Goal: Information Seeking & Learning: Find specific fact

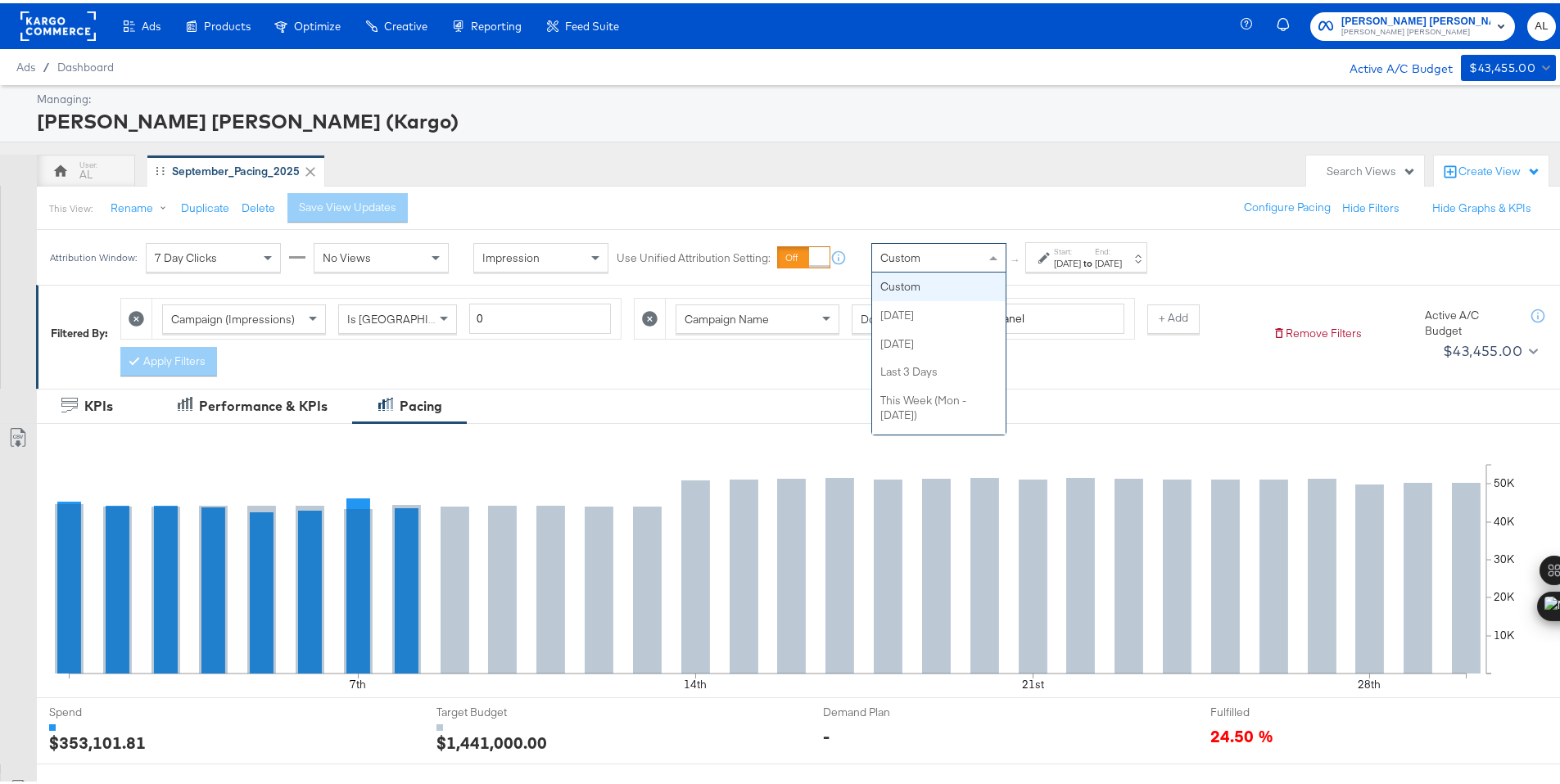
click at [917, 258] on span "Custom" at bounding box center [900, 254] width 40 height 15
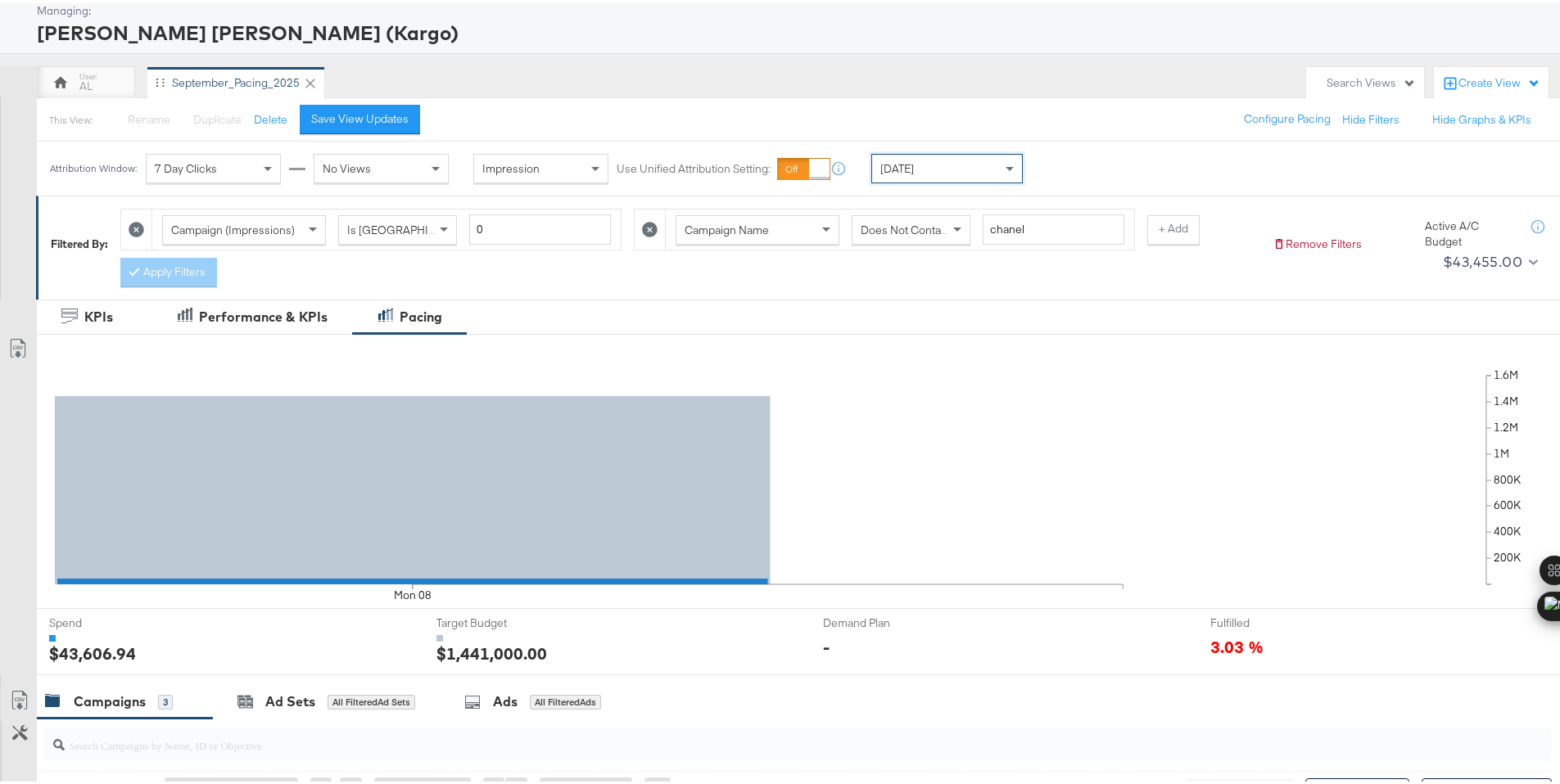
scroll to position [478, 0]
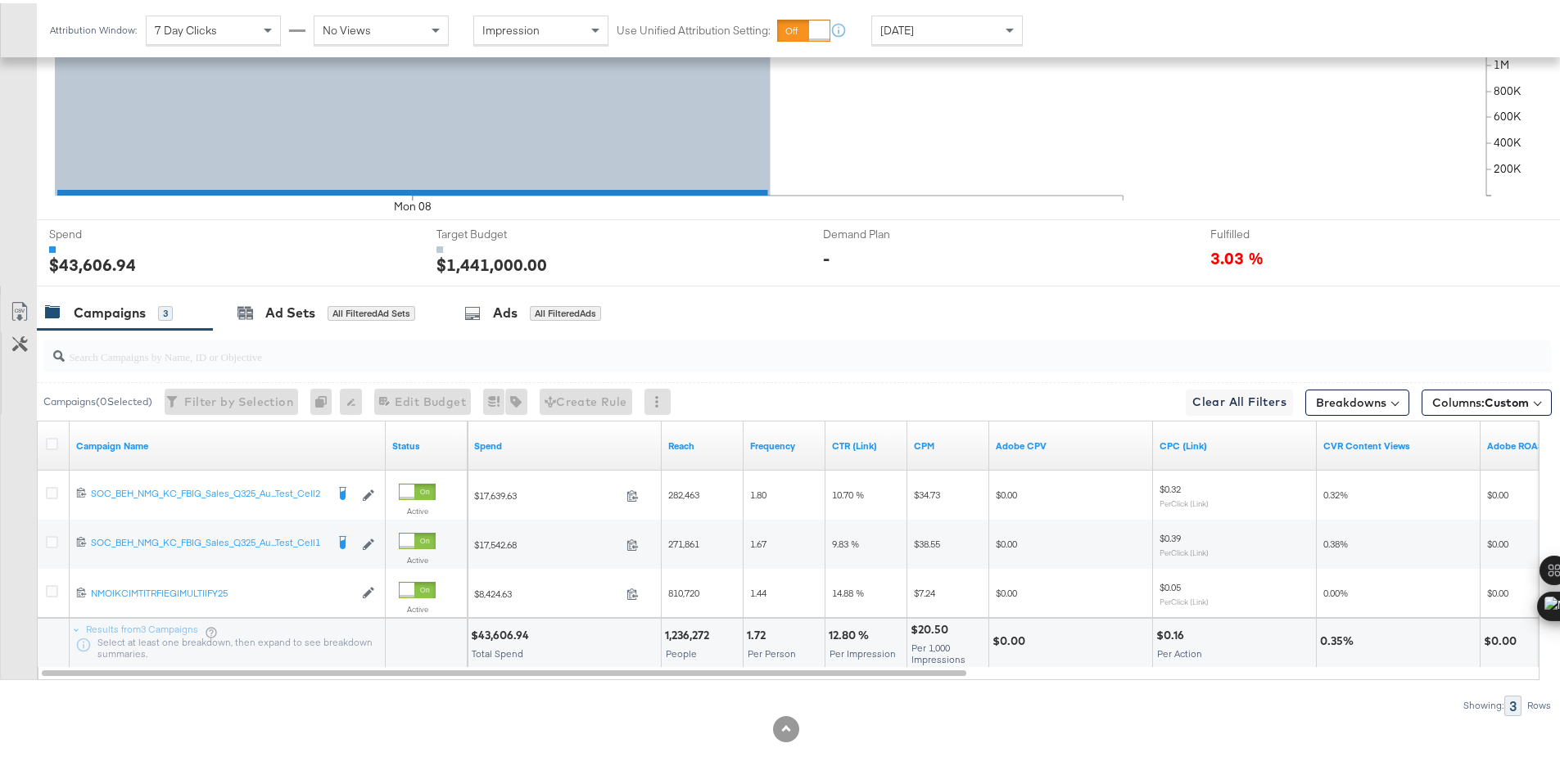
click at [498, 635] on div "$43,606.94" at bounding box center [502, 632] width 63 height 16
copy div "43,606.94"
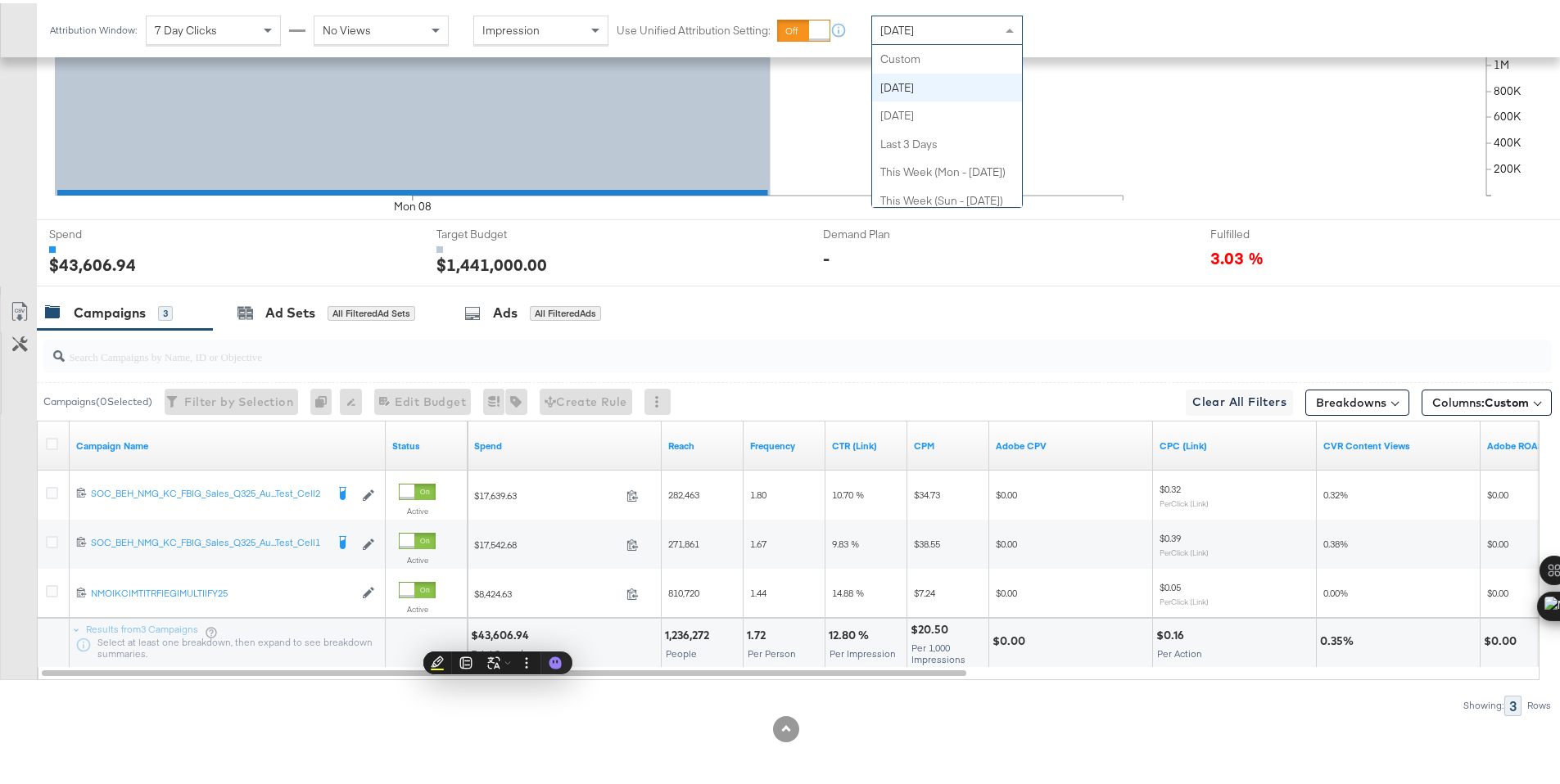
click at [881, 21] on span "[DATE]" at bounding box center [897, 26] width 33 height 15
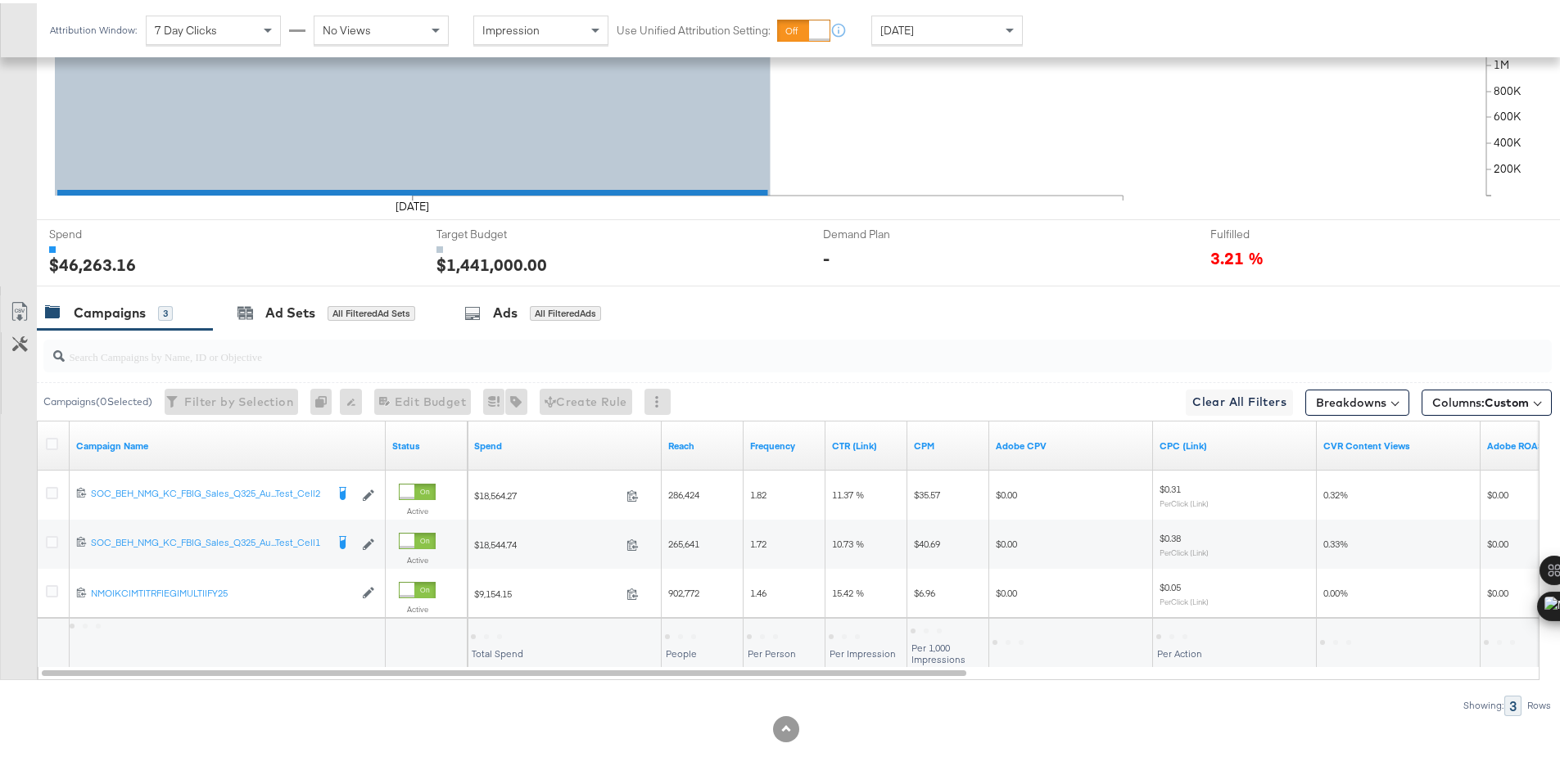
click at [494, 632] on div at bounding box center [487, 633] width 31 height 5
click at [494, 632] on div "$46,263.16" at bounding box center [500, 632] width 59 height 16
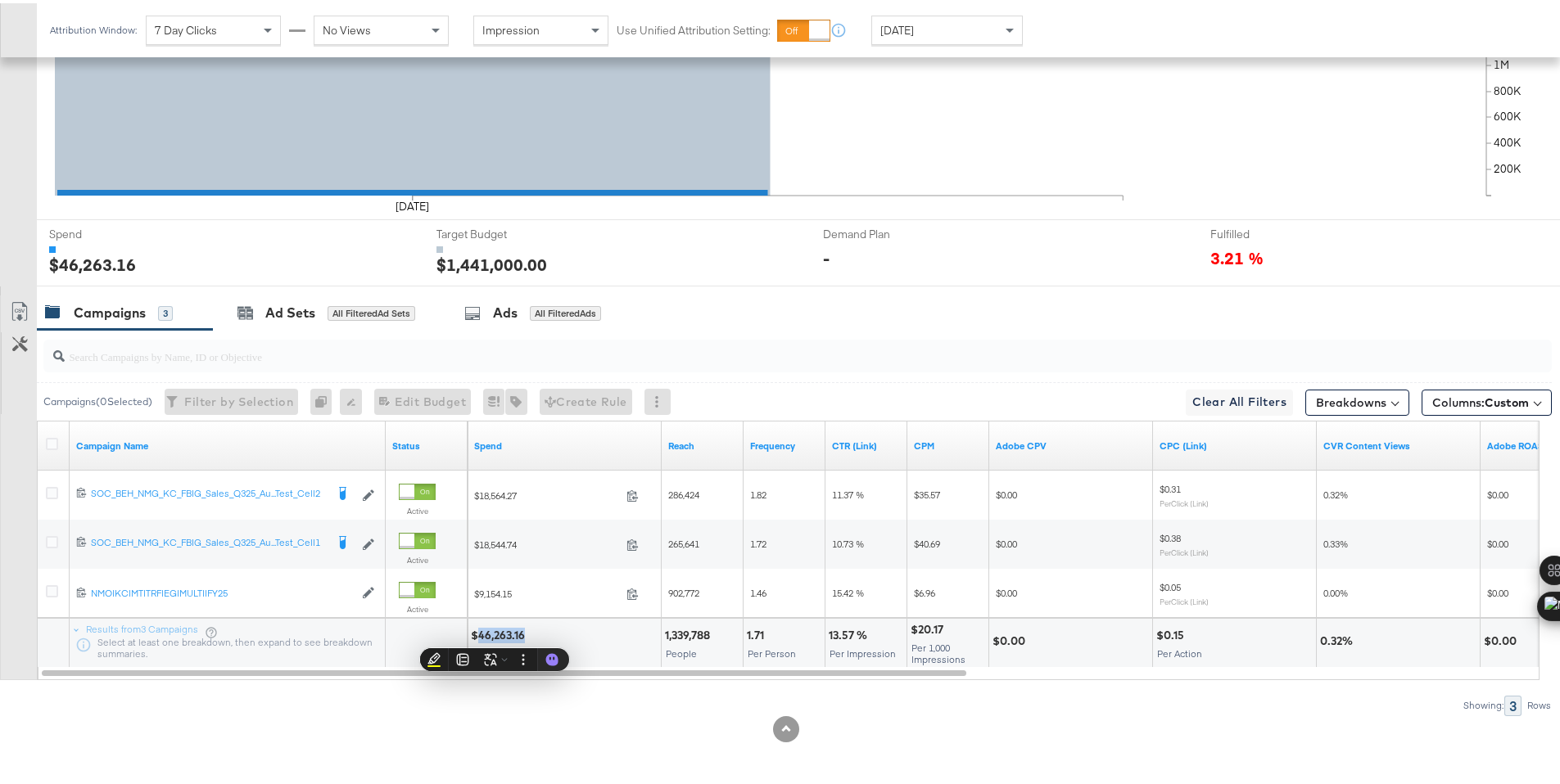
copy div "46,263.16"
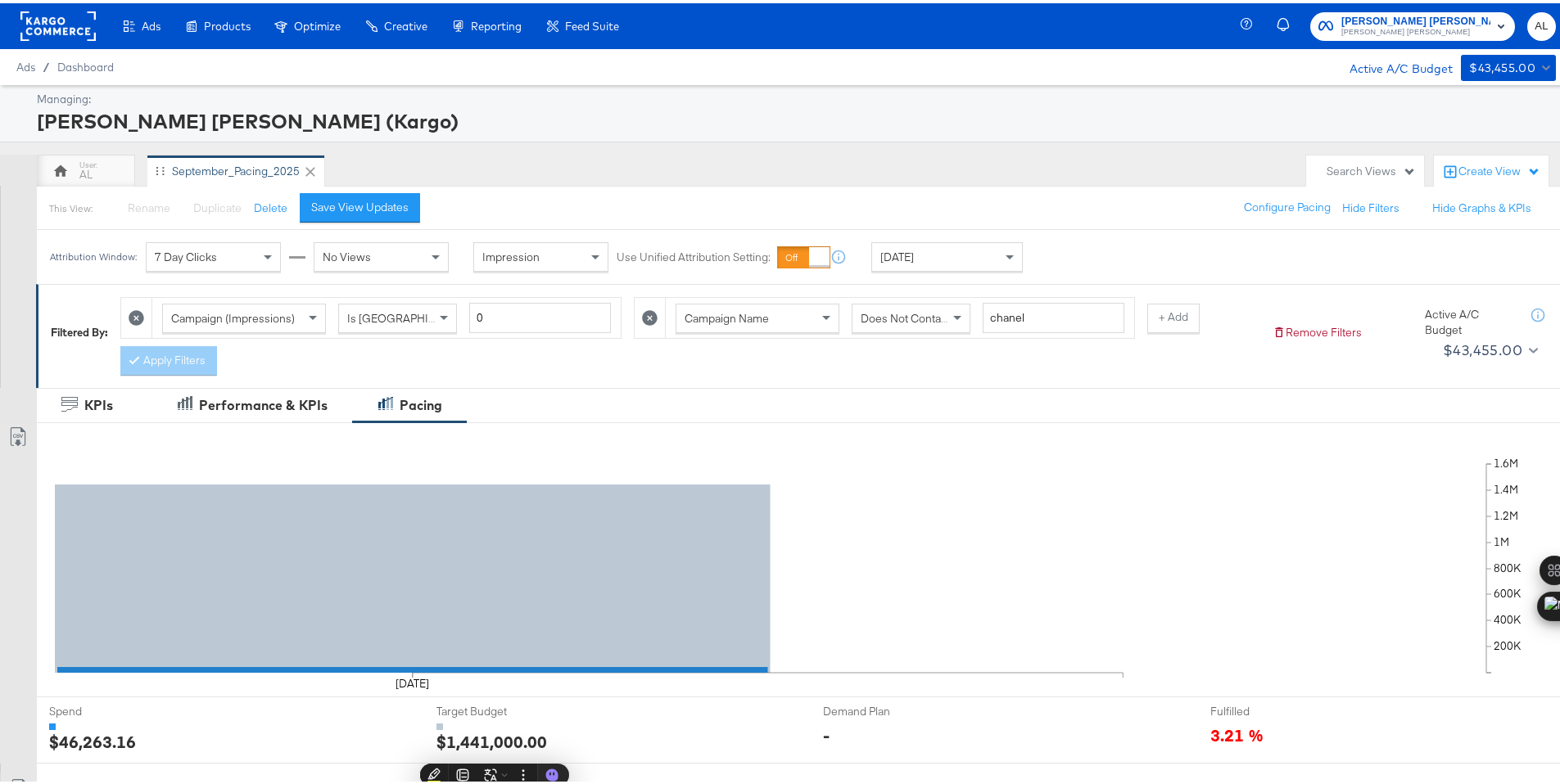
click at [43, 22] on rect at bounding box center [57, 22] width 75 height 29
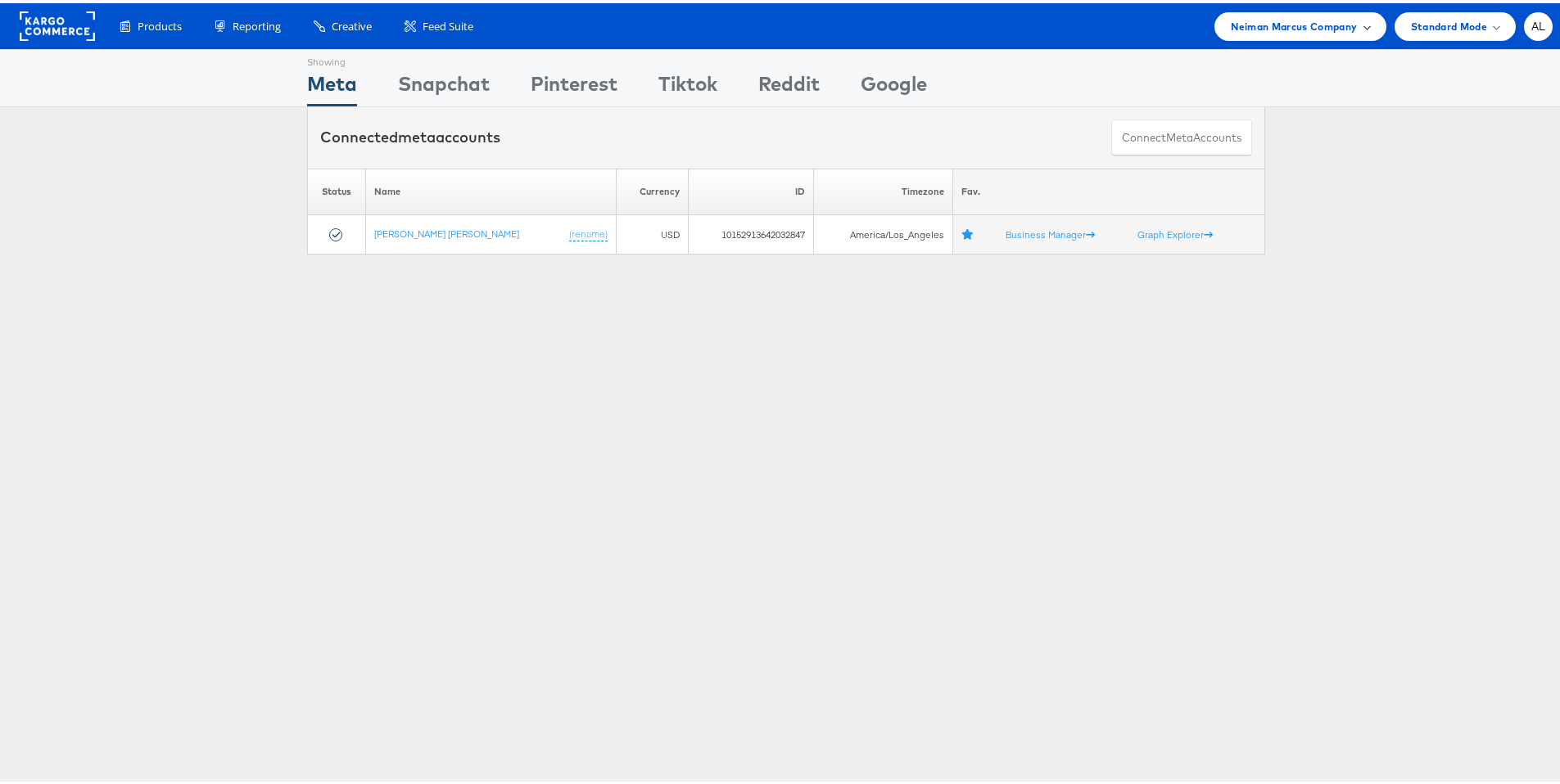
click at [1257, 25] on span "Neiman Marcus Company" at bounding box center [1294, 23] width 127 height 18
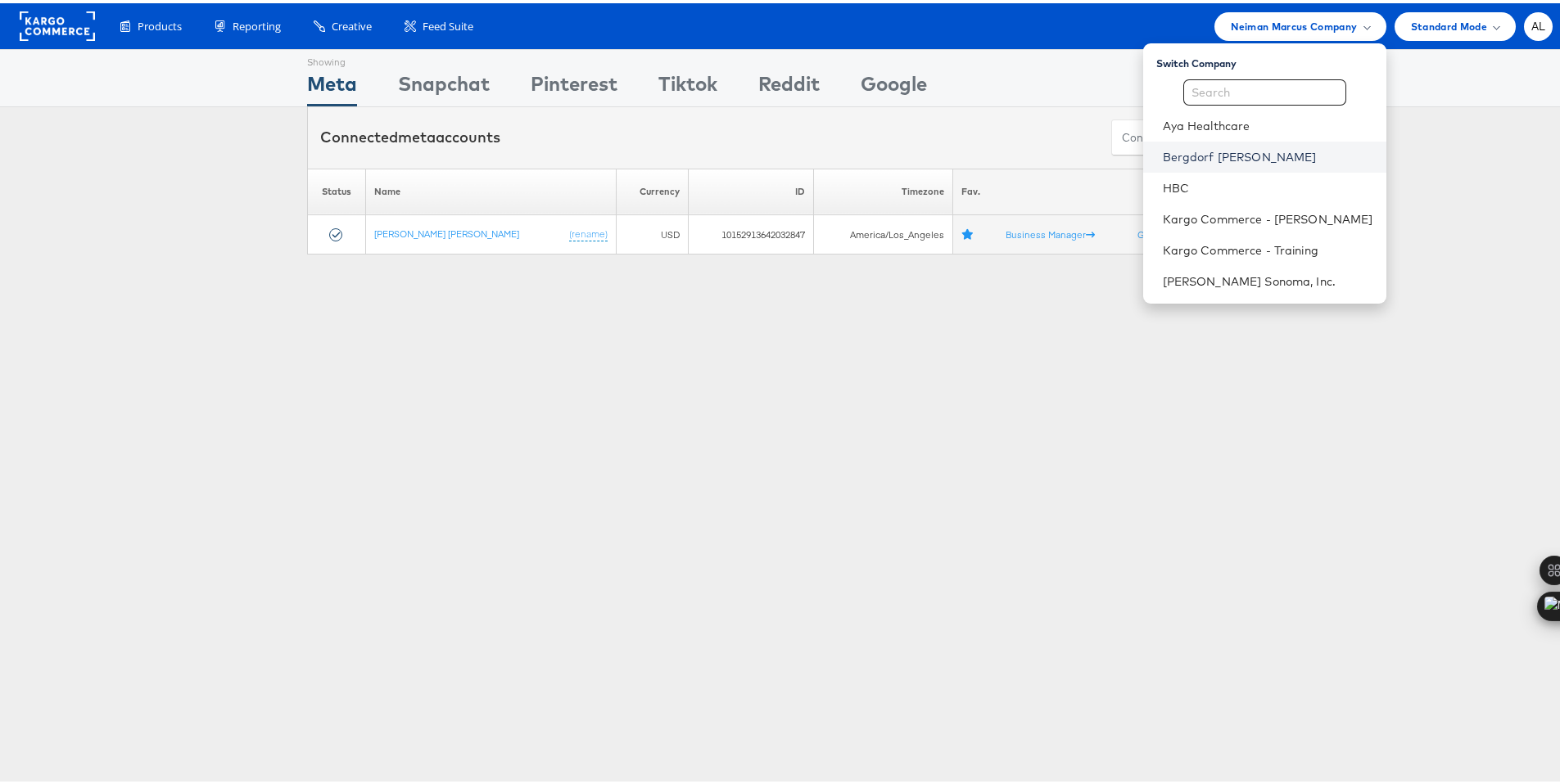
click at [1214, 149] on link "Bergdorf Goodman" at bounding box center [1268, 154] width 210 height 17
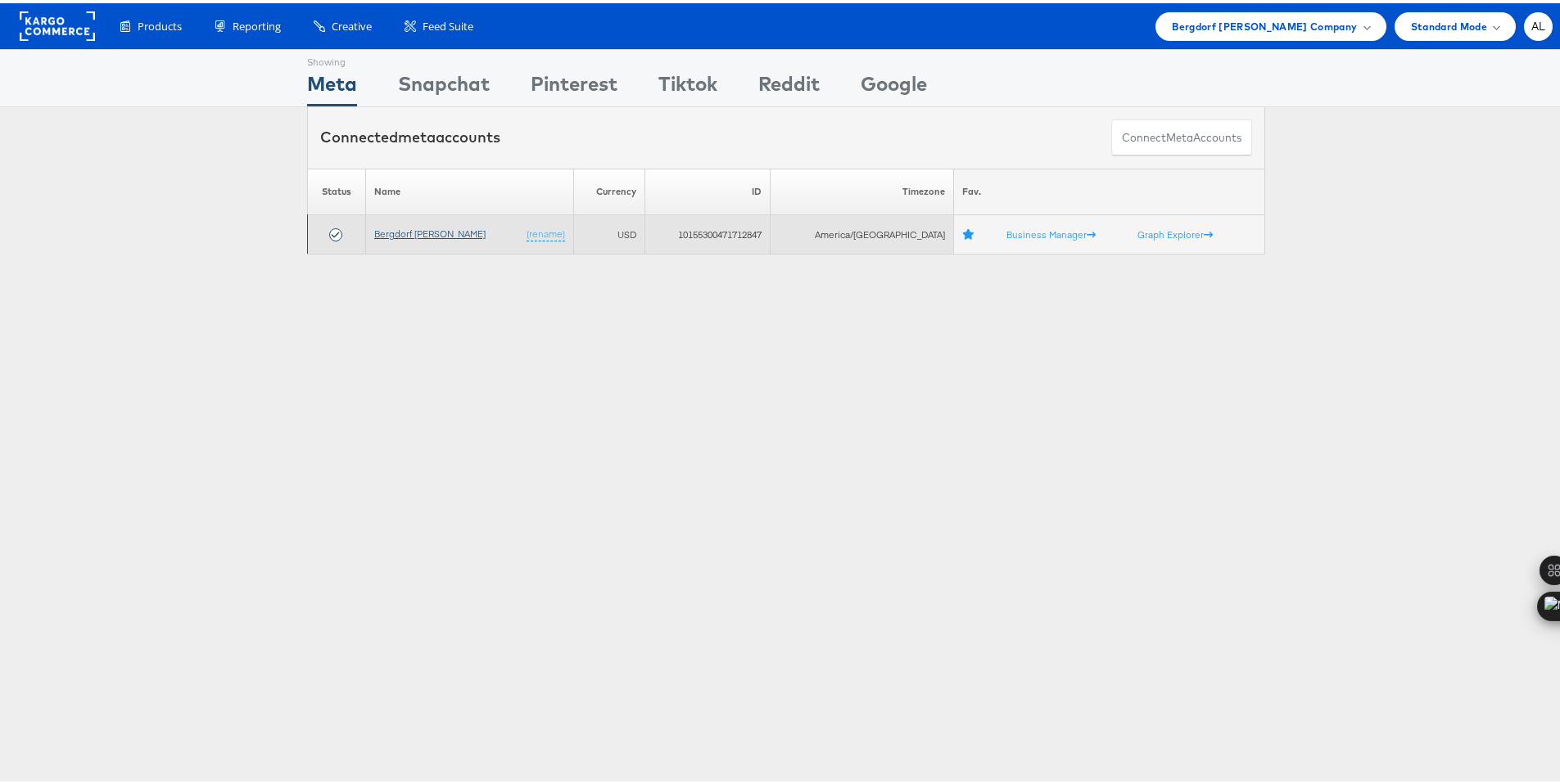
click at [443, 233] on link "Bergdorf Goodman" at bounding box center [430, 231] width 111 height 13
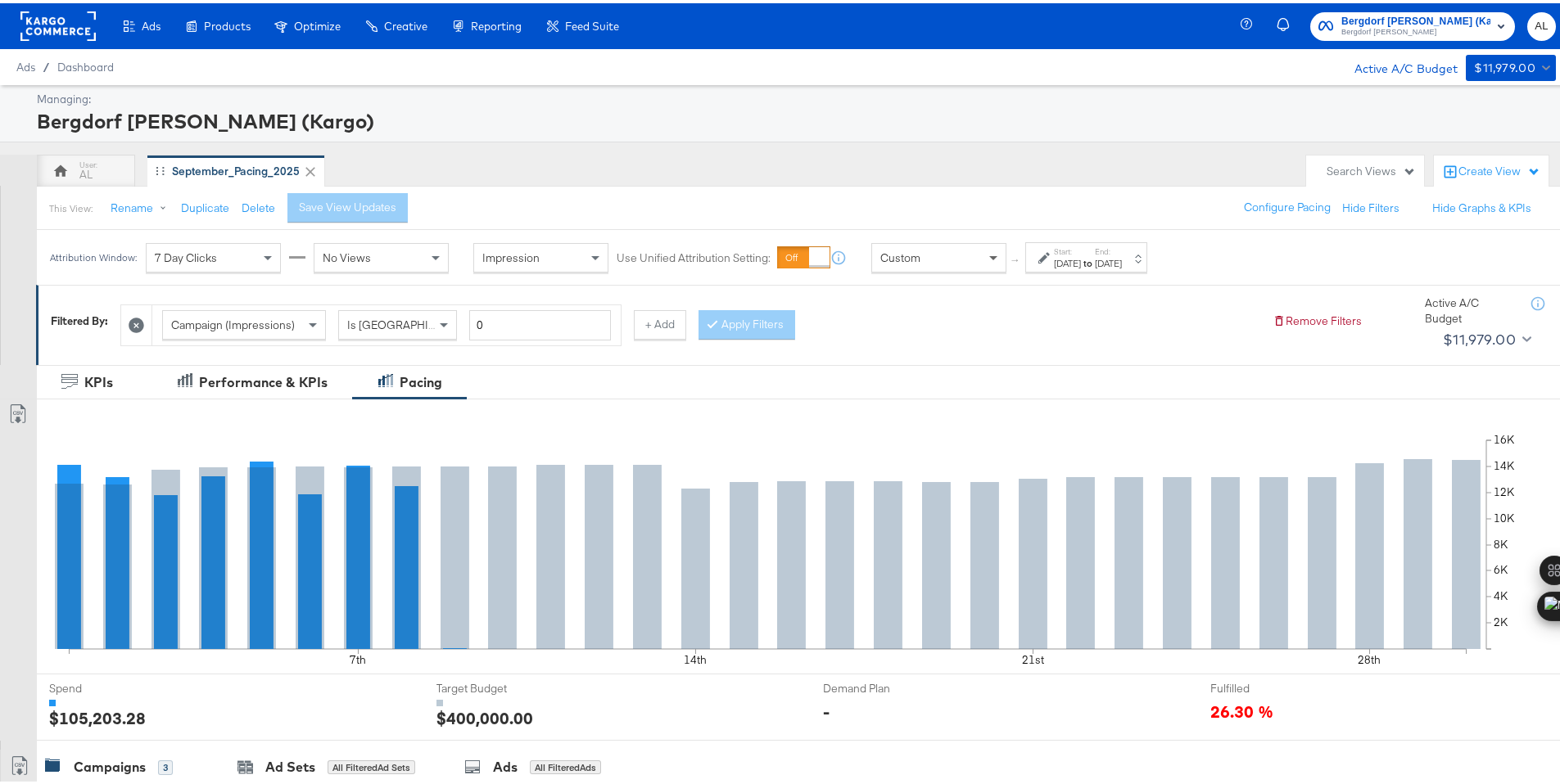
click at [990, 261] on span at bounding box center [995, 254] width 20 height 28
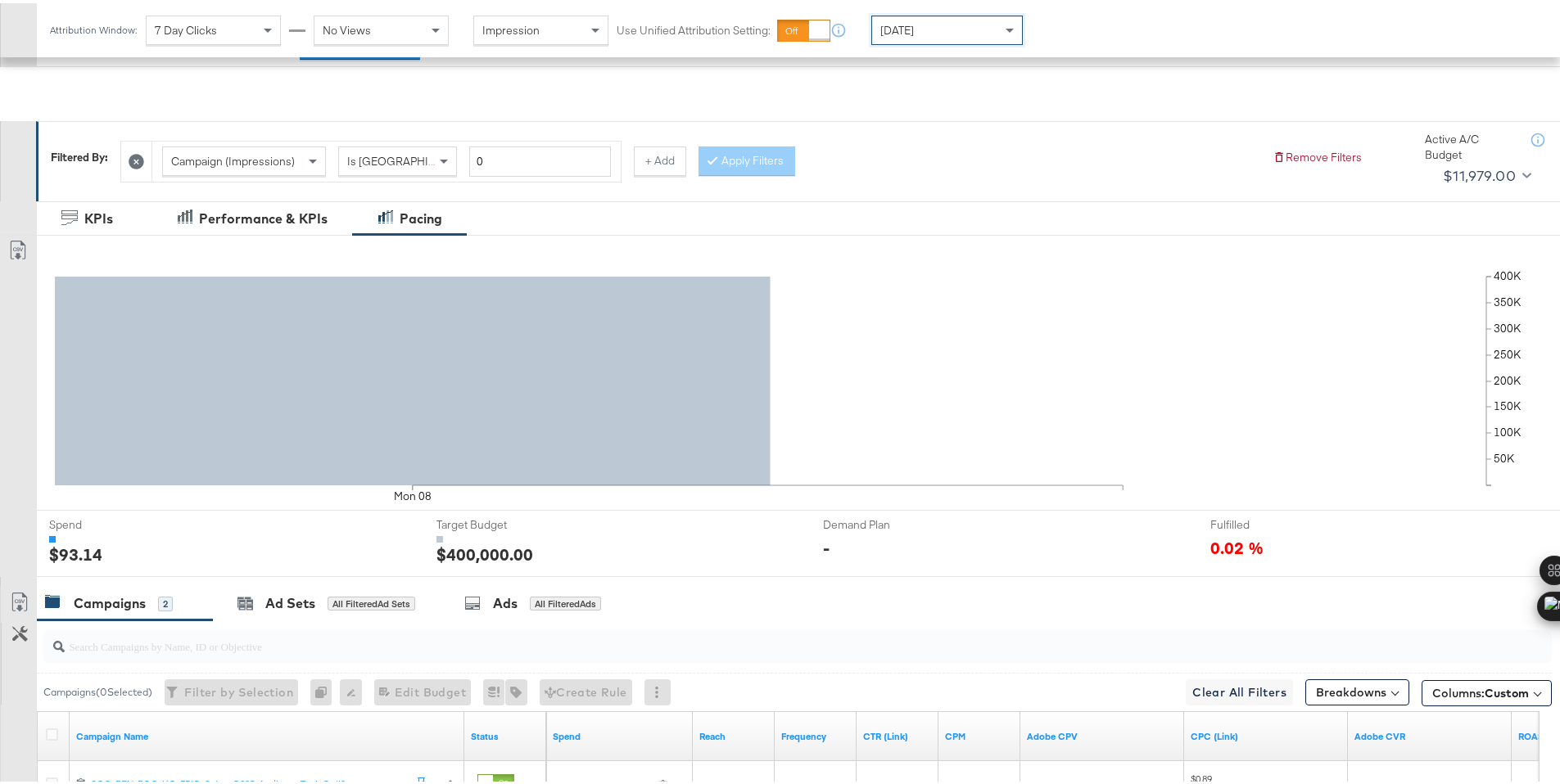
scroll to position [405, 0]
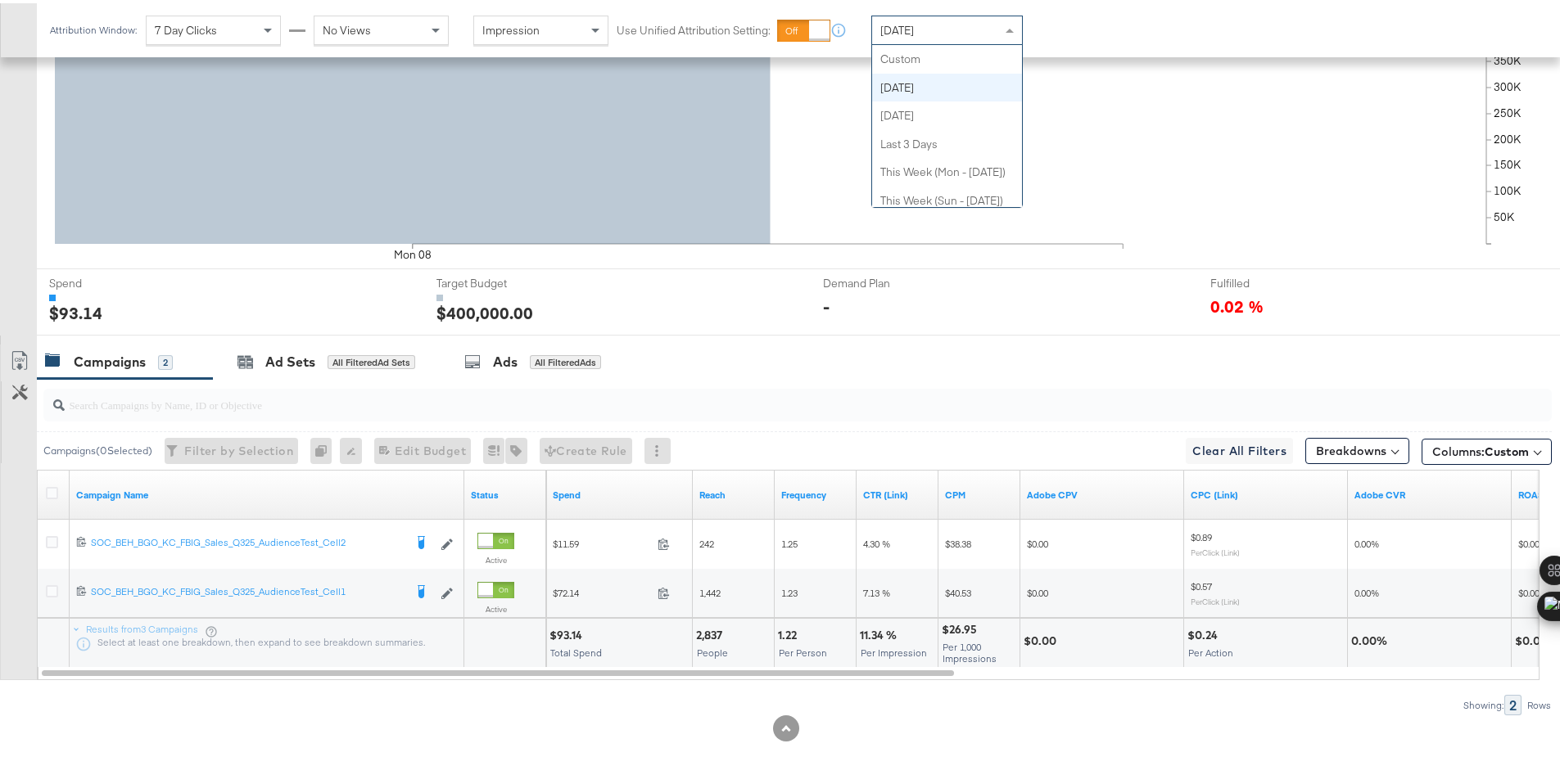
click at [954, 22] on div "Today" at bounding box center [947, 26] width 150 height 28
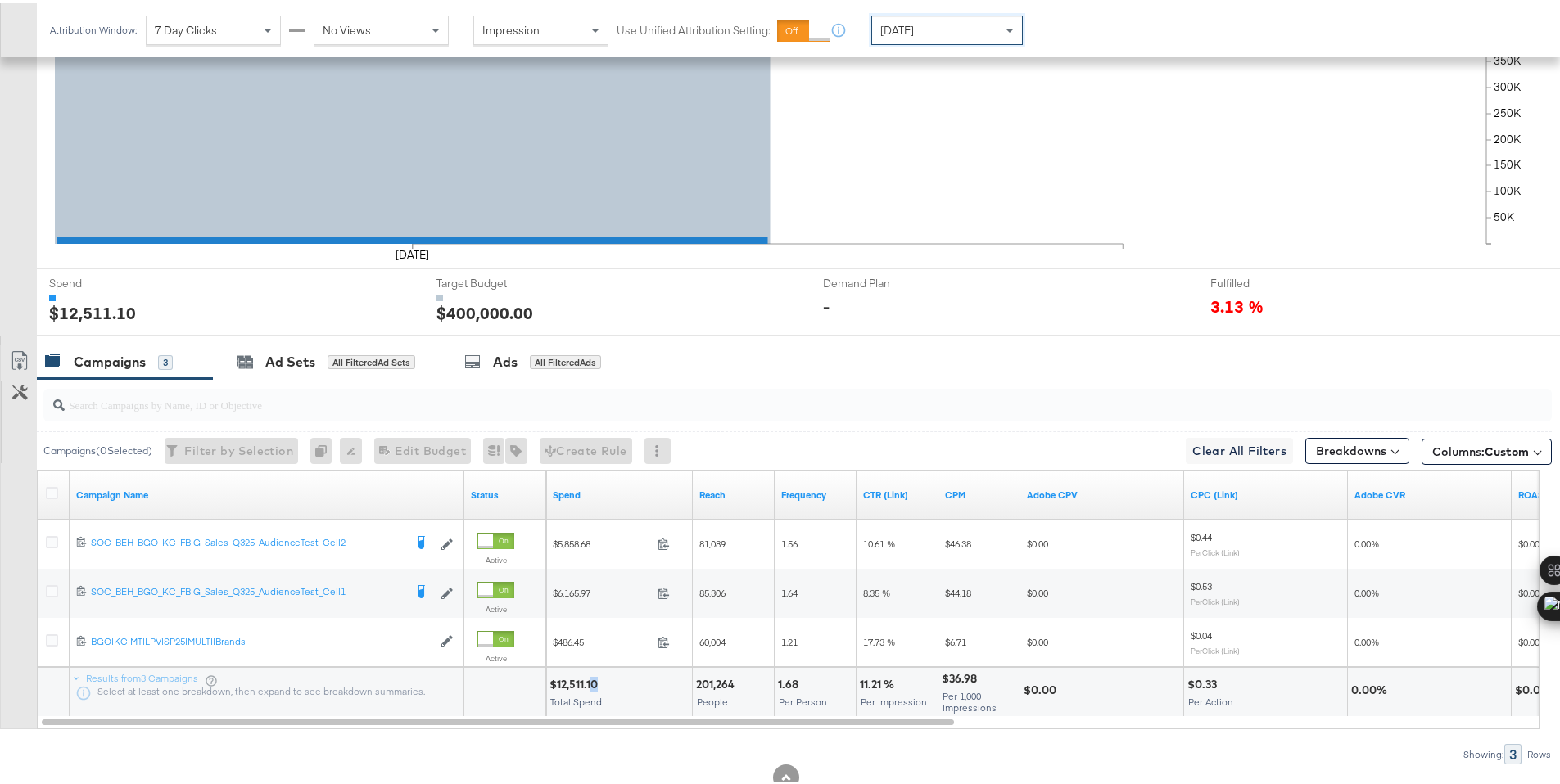
click at [596, 677] on div "$12,511.10" at bounding box center [576, 682] width 54 height 16
click at [586, 675] on div "$12,511.10" at bounding box center [576, 682] width 54 height 16
copy div "12,511.10"
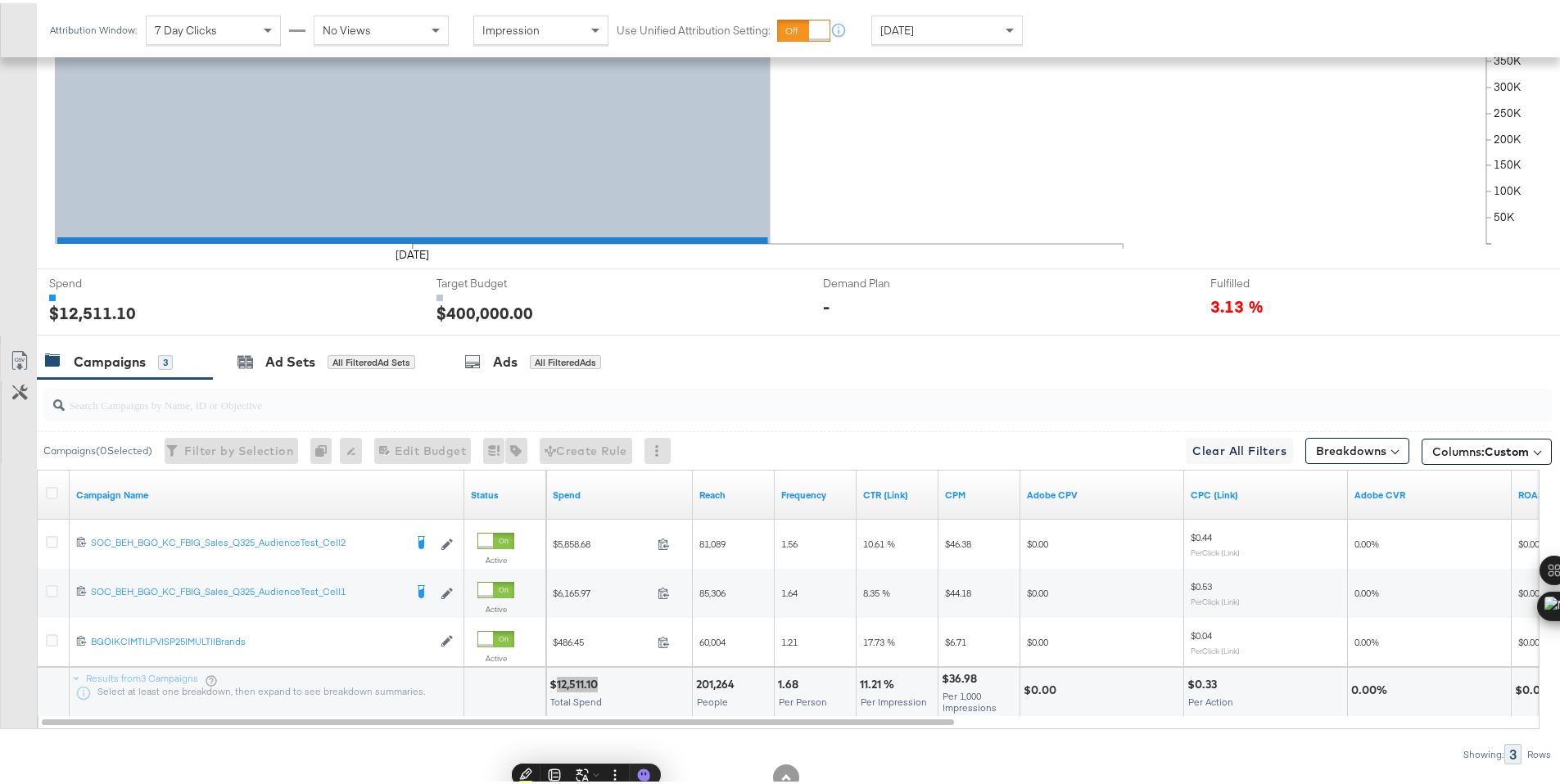
scroll to position [0, 0]
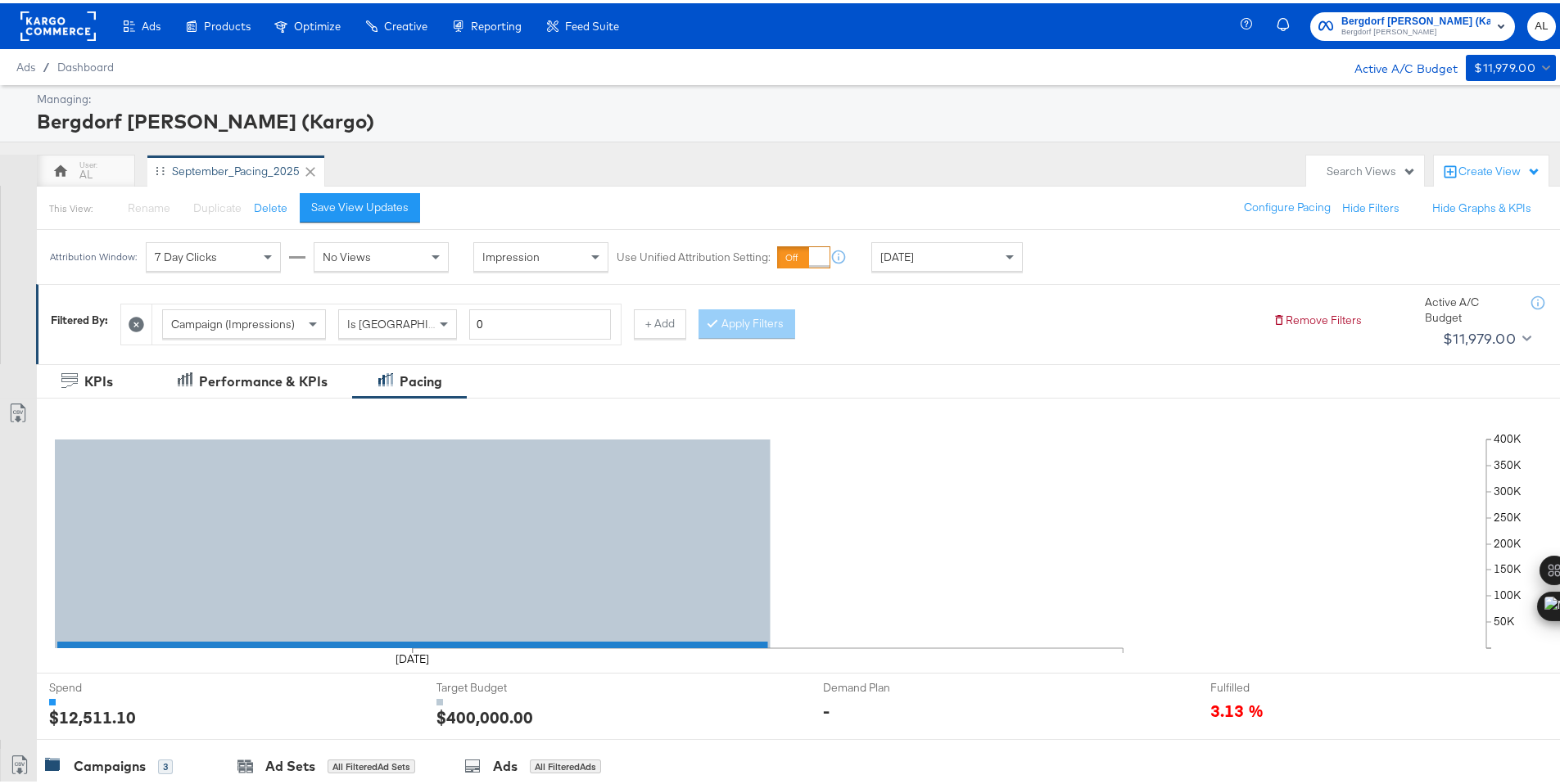
click at [51, 20] on rect at bounding box center [57, 22] width 75 height 29
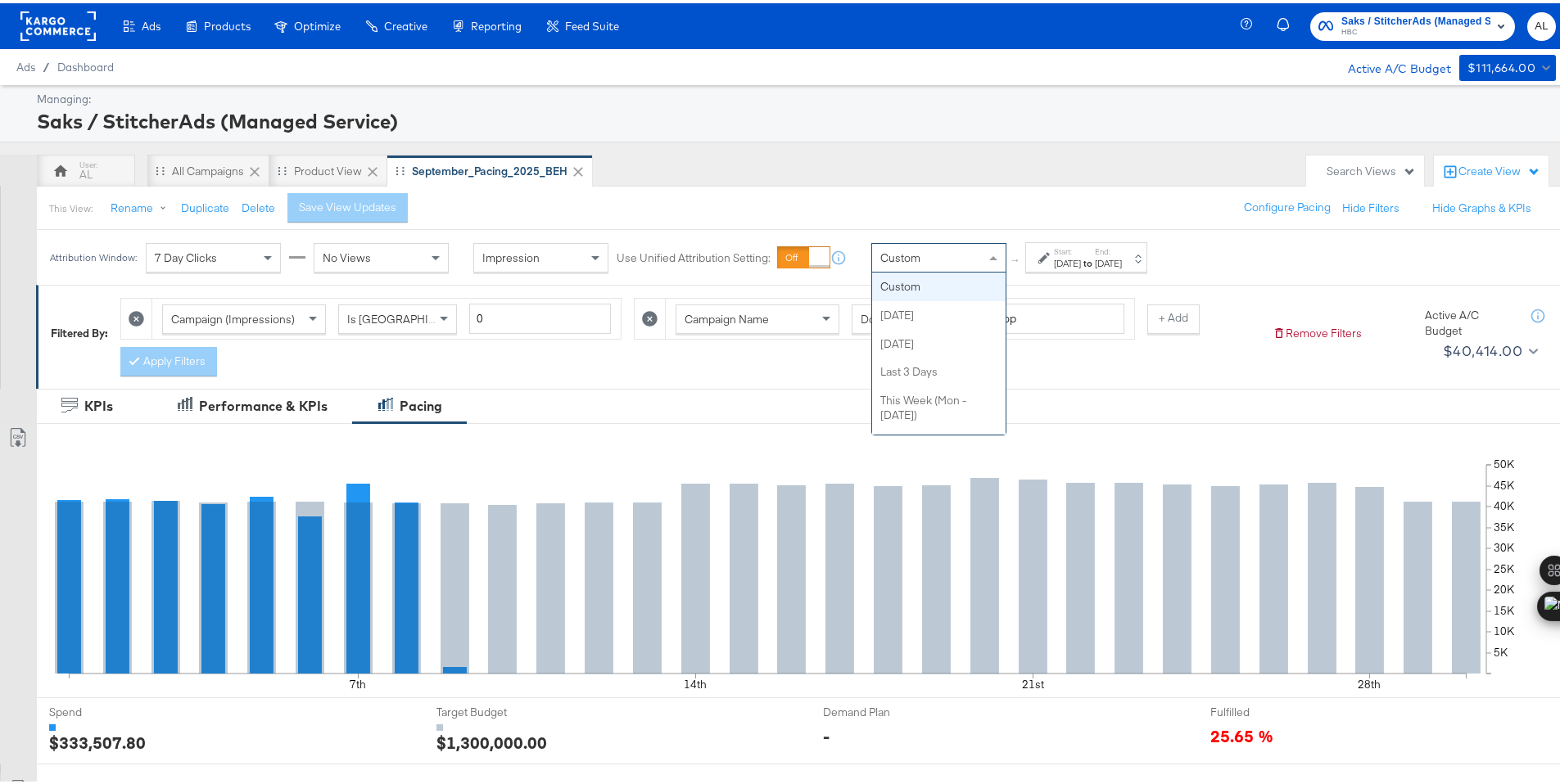
click at [992, 261] on span at bounding box center [995, 254] width 20 height 28
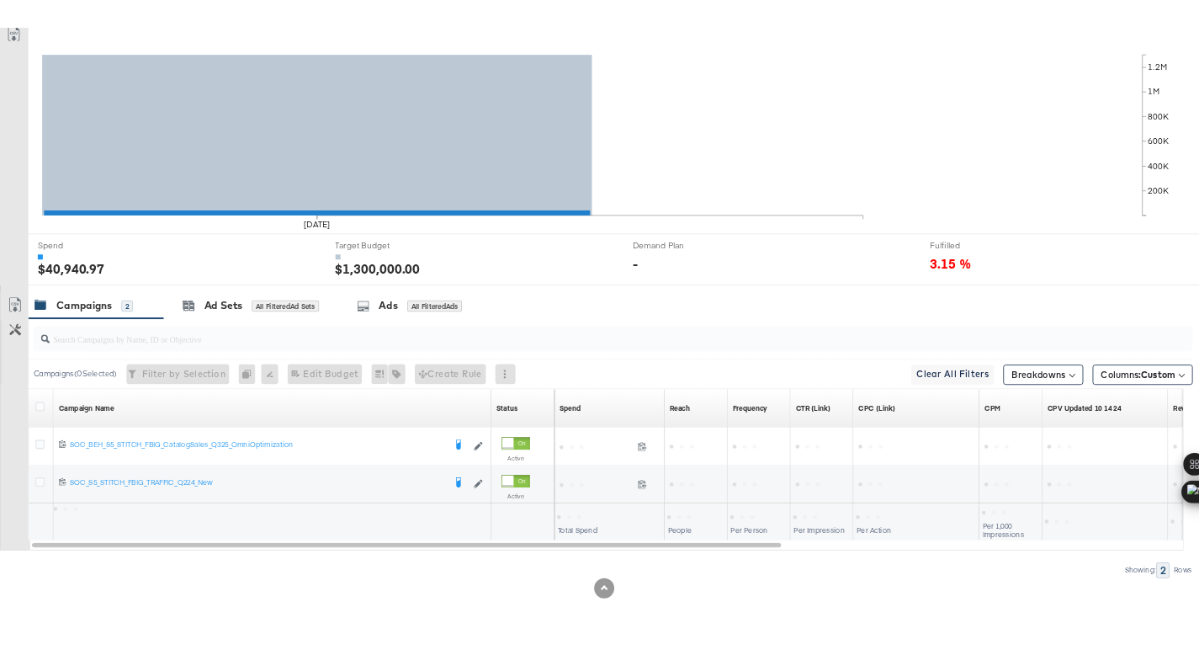
scroll to position [440, 0]
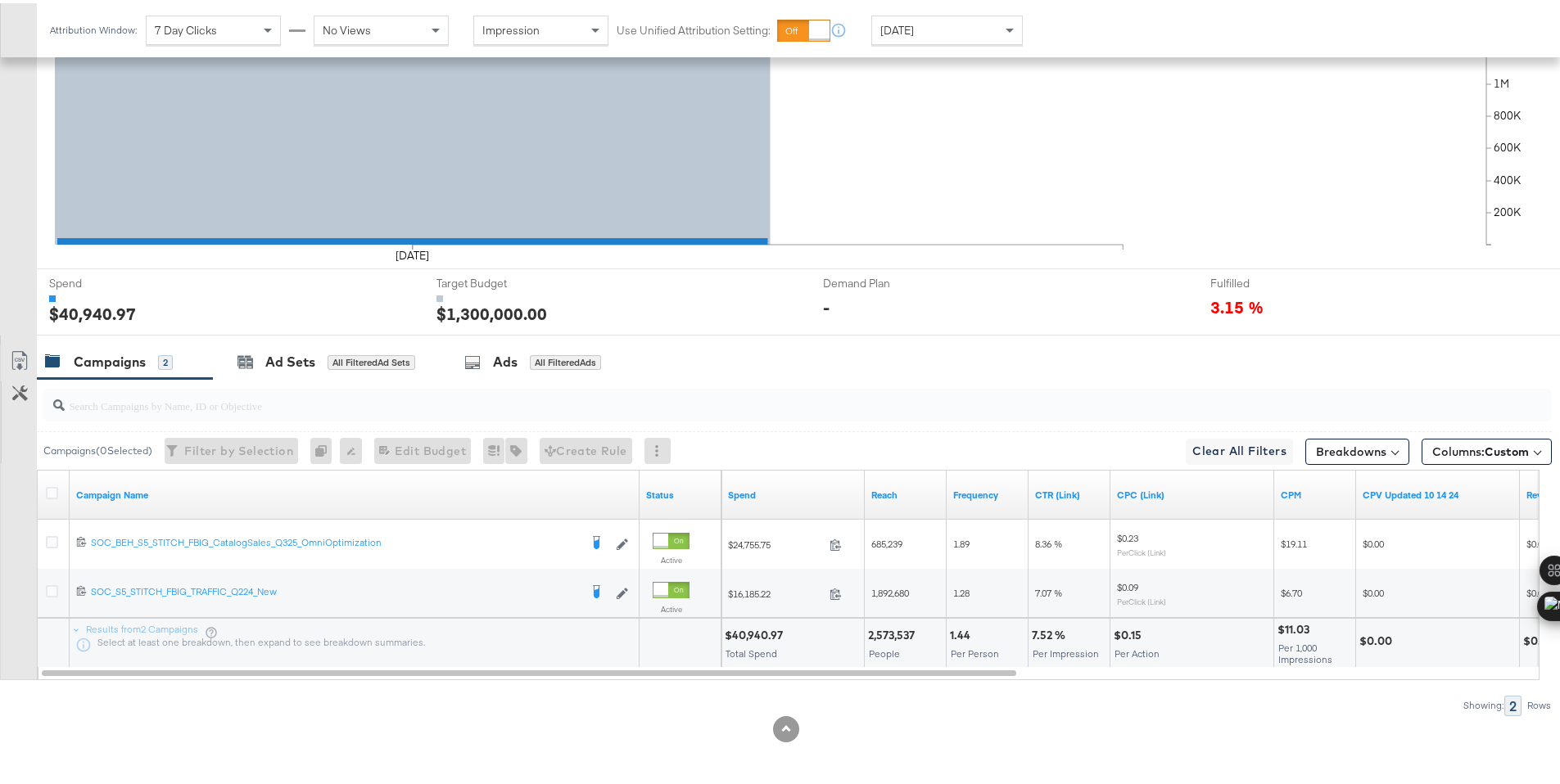
click at [757, 632] on div "$40,940.97" at bounding box center [756, 632] width 63 height 16
copy div "40,940.97"
